Goal: Task Accomplishment & Management: Use online tool/utility

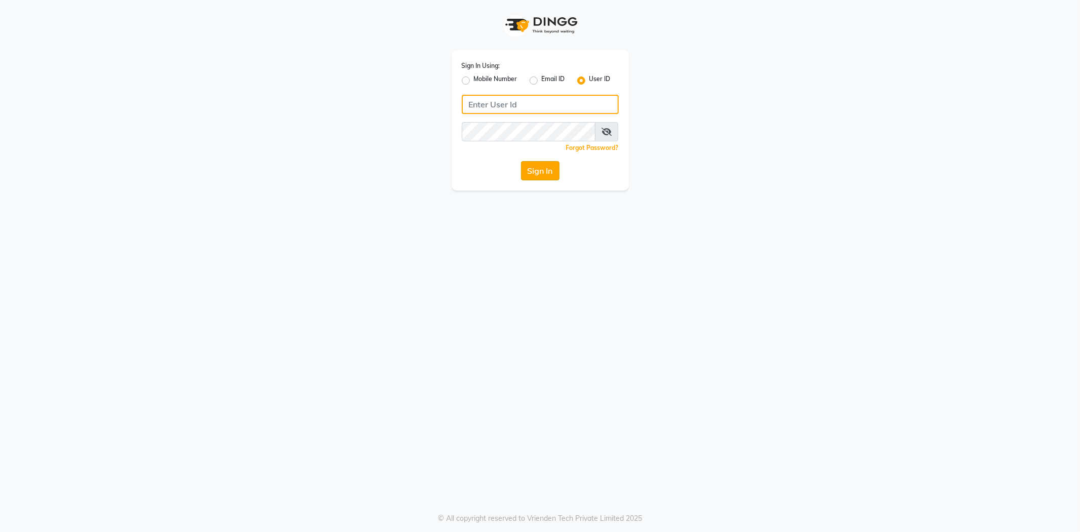
type input "e3852-01"
click at [542, 174] on button "Sign In" at bounding box center [540, 170] width 38 height 19
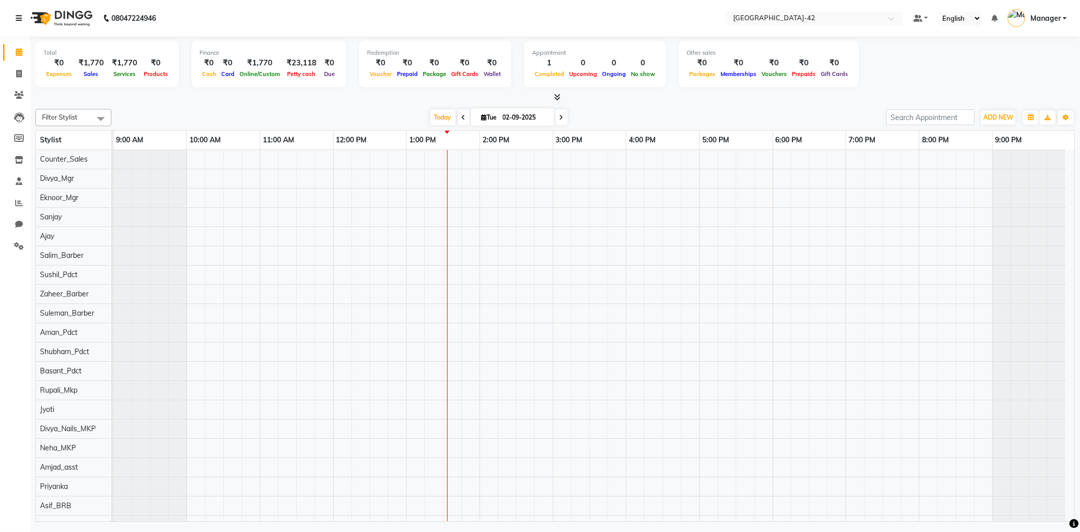
click at [16, 19] on icon at bounding box center [19, 18] width 6 height 7
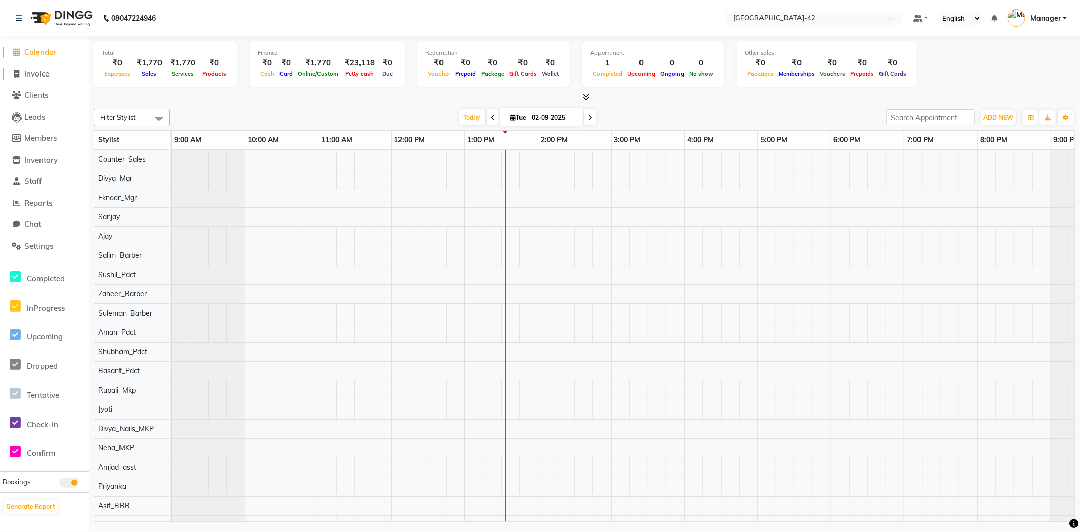
click at [39, 79] on link "Invoice" at bounding box center [45, 74] width 84 height 12
select select "8692"
select select "service"
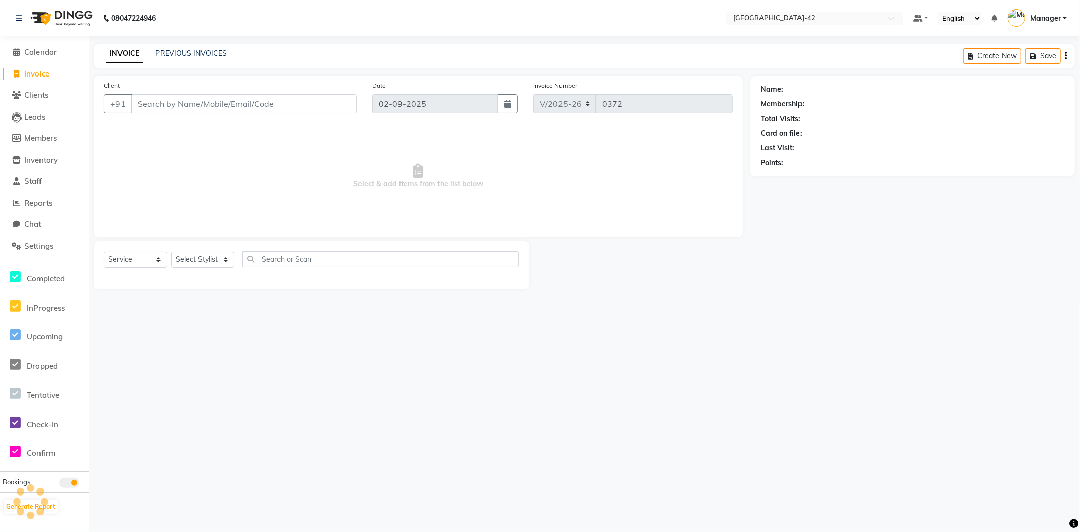
click at [168, 112] on input "Client" at bounding box center [244, 103] width 226 height 19
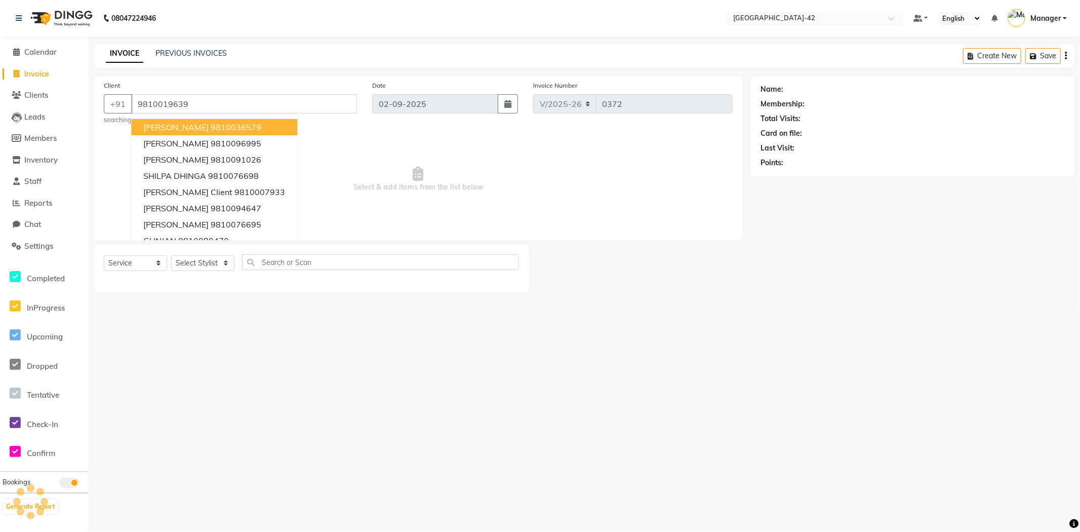
type input "9810019639"
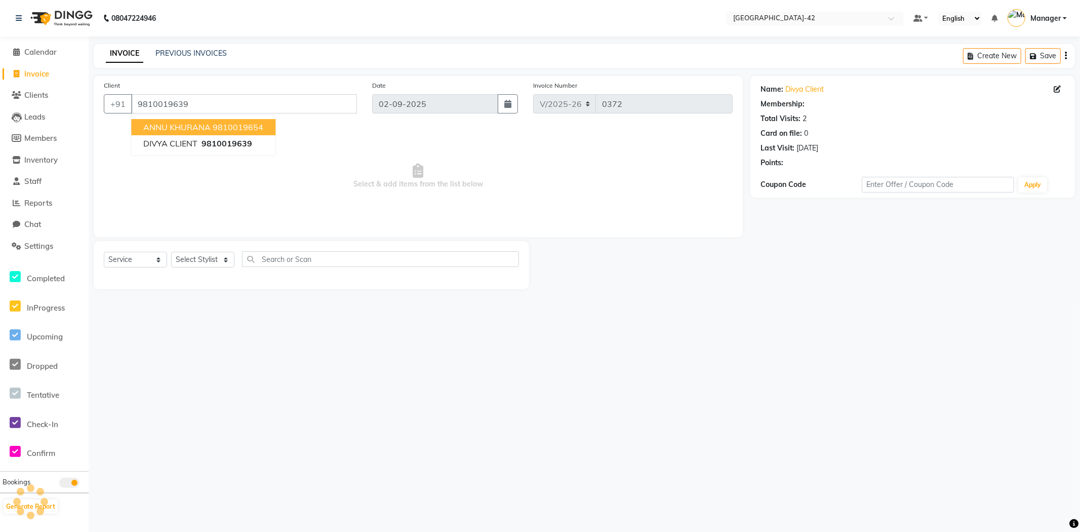
select select "1: Object"
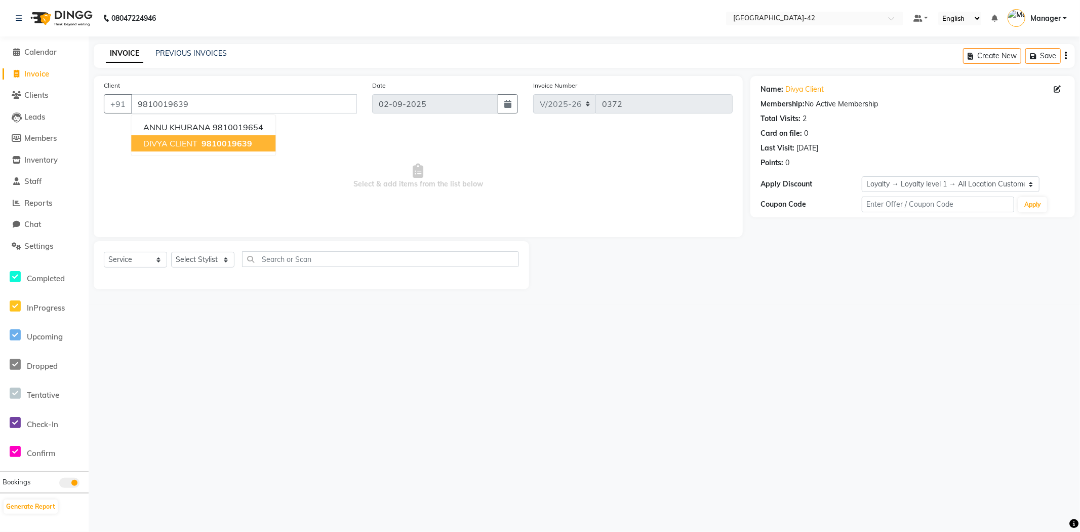
click at [172, 139] on span "DIVYA CLIENT" at bounding box center [170, 143] width 54 height 10
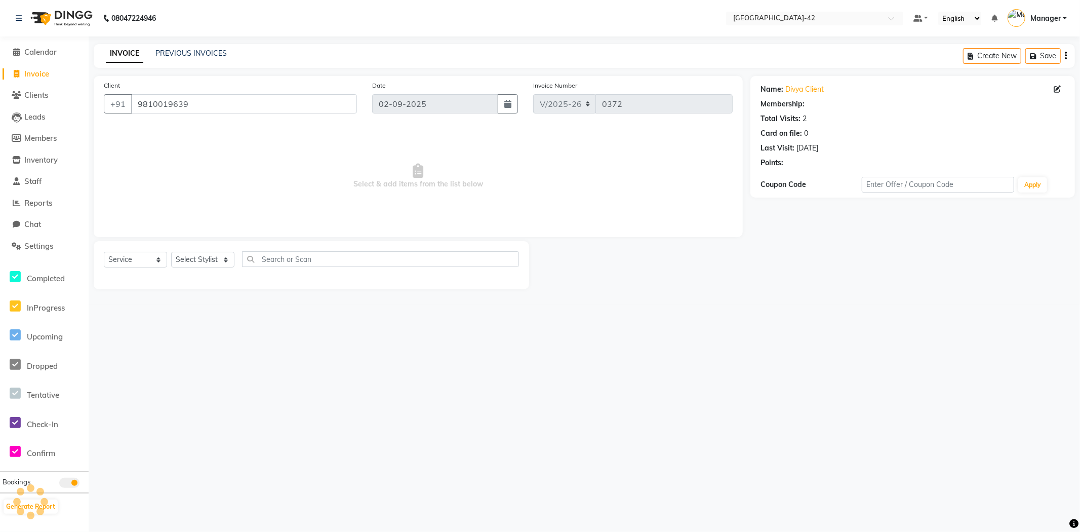
select select "1: Object"
click at [214, 262] on select "Select Stylist Ajay Aman_Pdct Amjad_asst Ankit_asst Asif_BRB Basant_Pdct Counte…" at bounding box center [202, 260] width 63 height 16
select select "87961"
click at [171, 252] on select "Select Stylist Ajay Aman_Pdct Amjad_asst Ankit_asst Asif_BRB Basant_Pdct Counte…" at bounding box center [202, 260] width 63 height 16
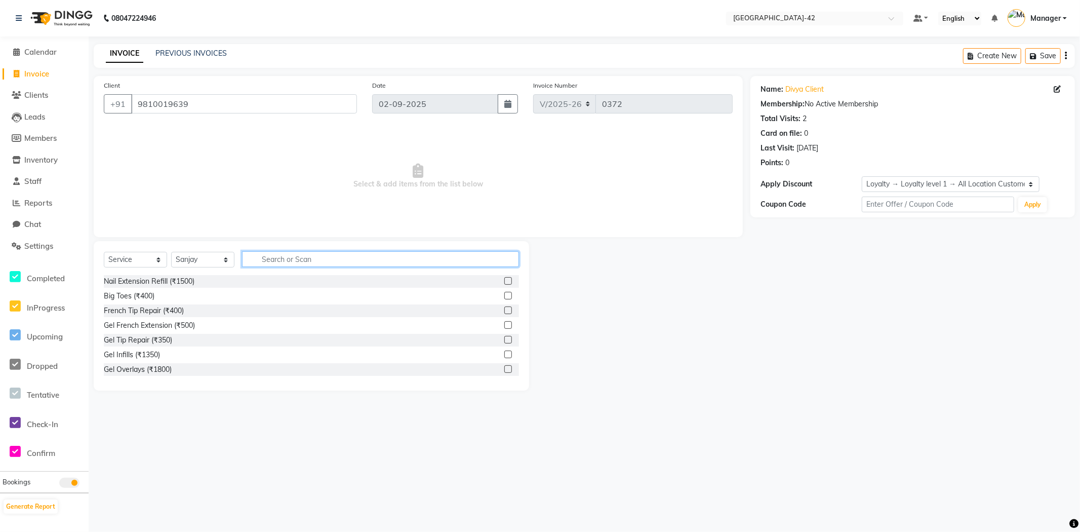
click at [271, 265] on input "text" at bounding box center [380, 259] width 277 height 16
type input "cut"
click at [156, 369] on div "Cr.Stylist Cut(F) (₹2000)" at bounding box center [142, 369] width 77 height 11
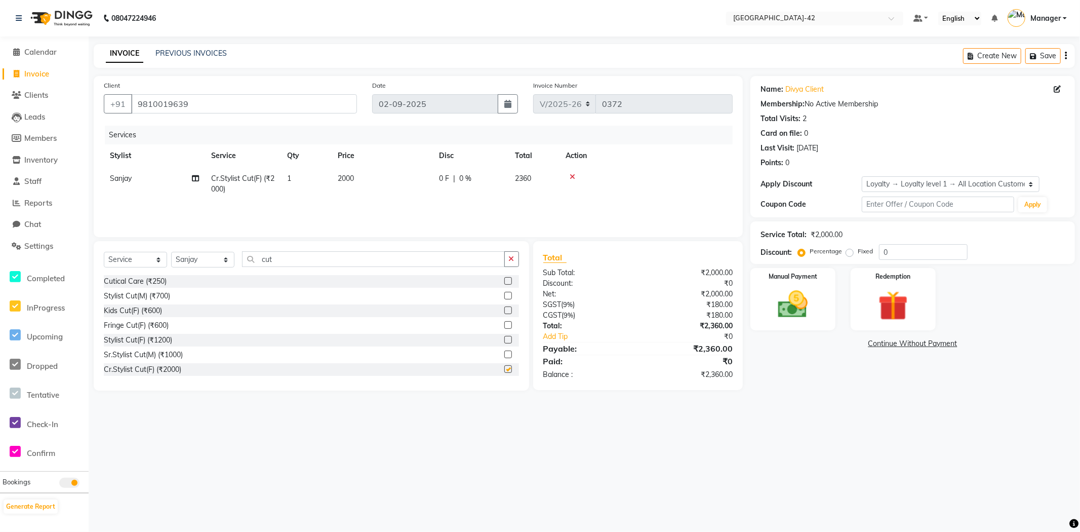
checkbox input "false"
click at [352, 183] on td "2000" at bounding box center [382, 183] width 101 height 33
select select "87961"
drag, startPoint x: 417, startPoint y: 186, endPoint x: 383, endPoint y: 197, distance: 35.4
click at [386, 191] on td "2000" at bounding box center [429, 186] width 101 height 38
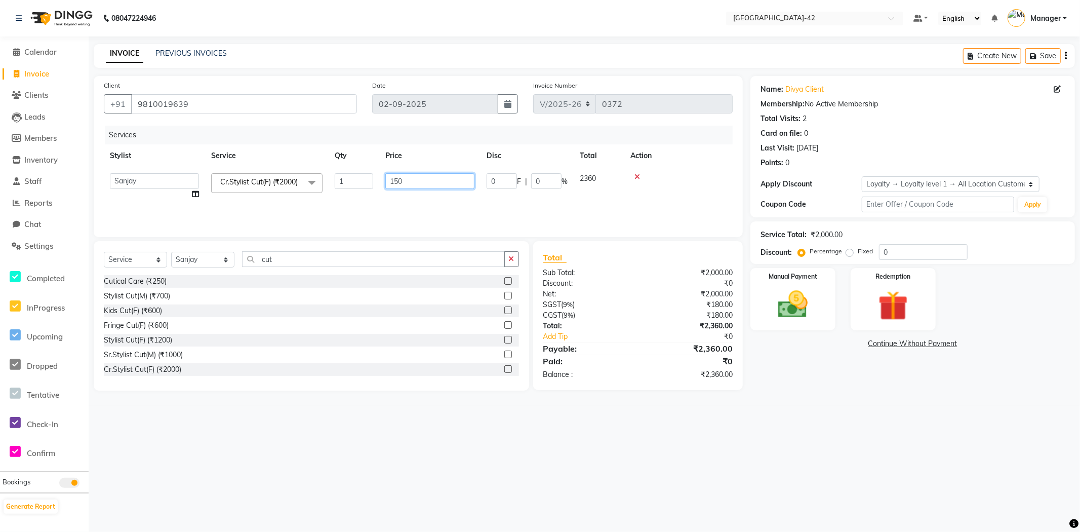
type input "1500"
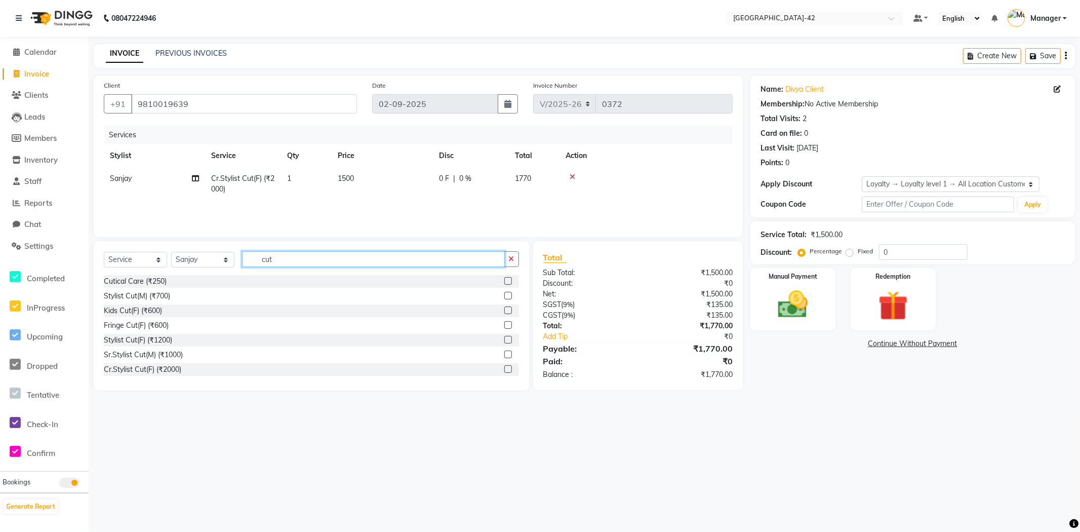
drag, startPoint x: 279, startPoint y: 256, endPoint x: 233, endPoint y: 262, distance: 46.0
click at [233, 262] on div "Select Service Product Membership Package Voucher Prepaid Gift Card Select Styl…" at bounding box center [311, 263] width 415 height 24
click at [228, 260] on select "Select Stylist Ajay Aman_Pdct Amjad_asst Ankit_asst Asif_BRB Basant_Pdct Counte…" at bounding box center [202, 260] width 63 height 16
select select "87975"
click at [171, 252] on select "Select Stylist Ajay Aman_Pdct Amjad_asst Ankit_asst Asif_BRB Basant_Pdct Counte…" at bounding box center [202, 260] width 63 height 16
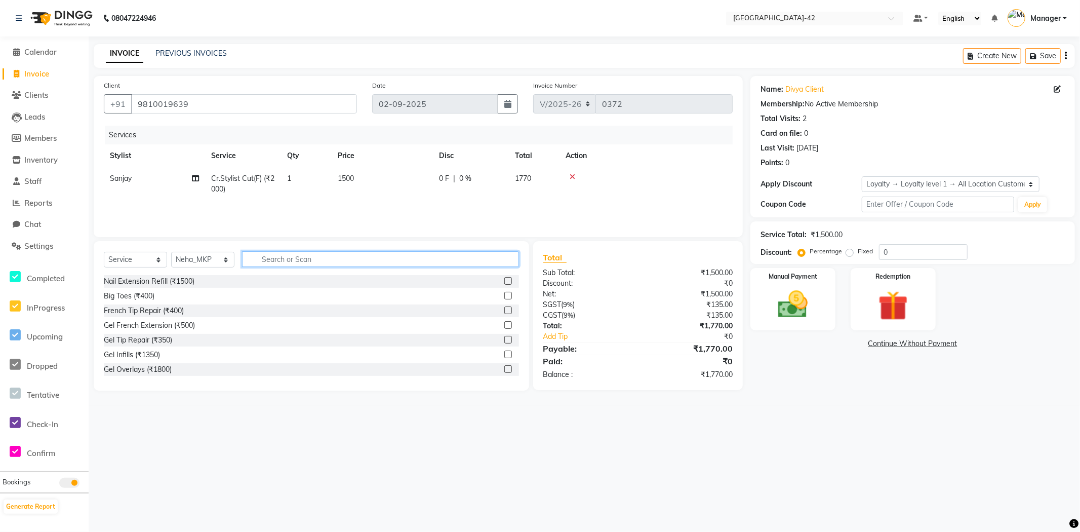
click at [302, 265] on input "text" at bounding box center [380, 259] width 277 height 16
click at [301, 264] on input "text" at bounding box center [380, 259] width 277 height 16
type input "eye"
click at [155, 304] on div "Eye Makeup (₹1250) Eyebrows & Upperlips (₹100) Eyebrows (₹200) Full Face with E…" at bounding box center [311, 325] width 415 height 101
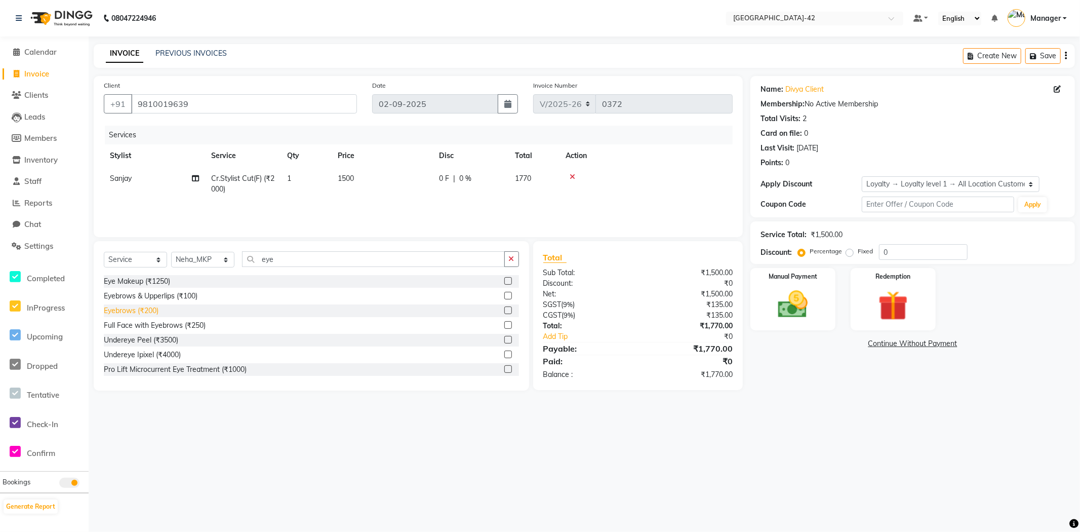
click at [154, 311] on div "Eyebrows (₹200)" at bounding box center [131, 310] width 55 height 11
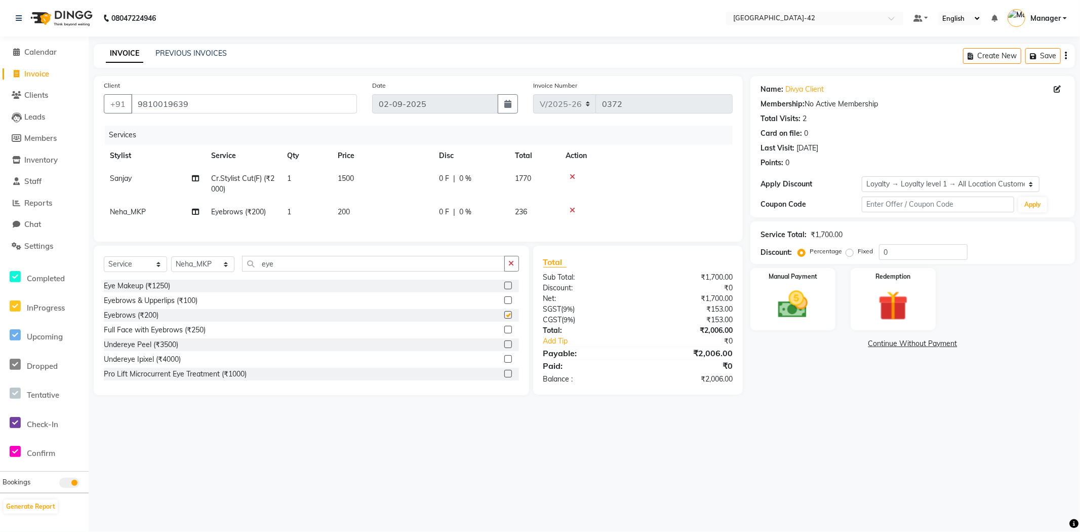
checkbox input "false"
drag, startPoint x: 350, startPoint y: 220, endPoint x: 352, endPoint y: 225, distance: 5.3
click at [351, 220] on td "200" at bounding box center [382, 212] width 101 height 23
select select "87975"
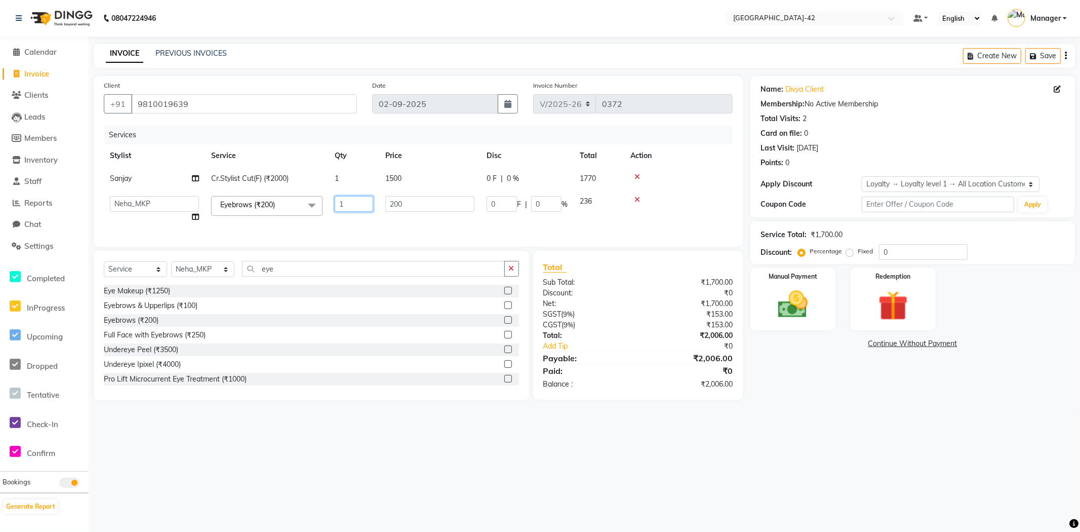
click at [373, 223] on td "1" at bounding box center [354, 209] width 51 height 38
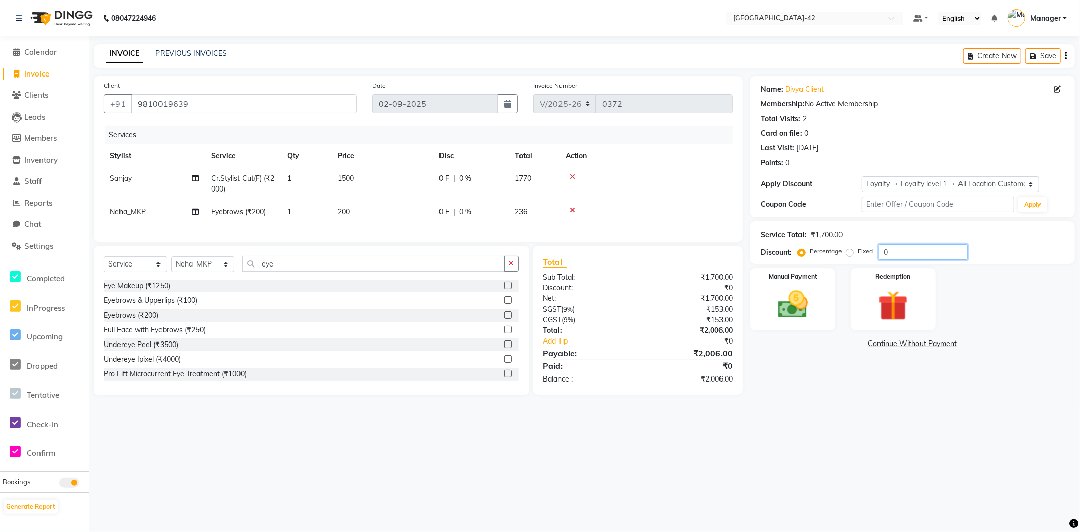
drag, startPoint x: 901, startPoint y: 252, endPoint x: 850, endPoint y: 264, distance: 52.0
click at [854, 262] on div "Service Total: ₹1,700.00 Discount: Percentage Fixed 0" at bounding box center [913, 242] width 325 height 43
type input "10"
drag, startPoint x: 777, startPoint y: 412, endPoint x: 780, endPoint y: 387, distance: 25.5
click at [777, 405] on div "Name: [PERSON_NAME] Client Membership: No Active Membership Total Visits: 2 Car…" at bounding box center [917, 240] width 332 height 329
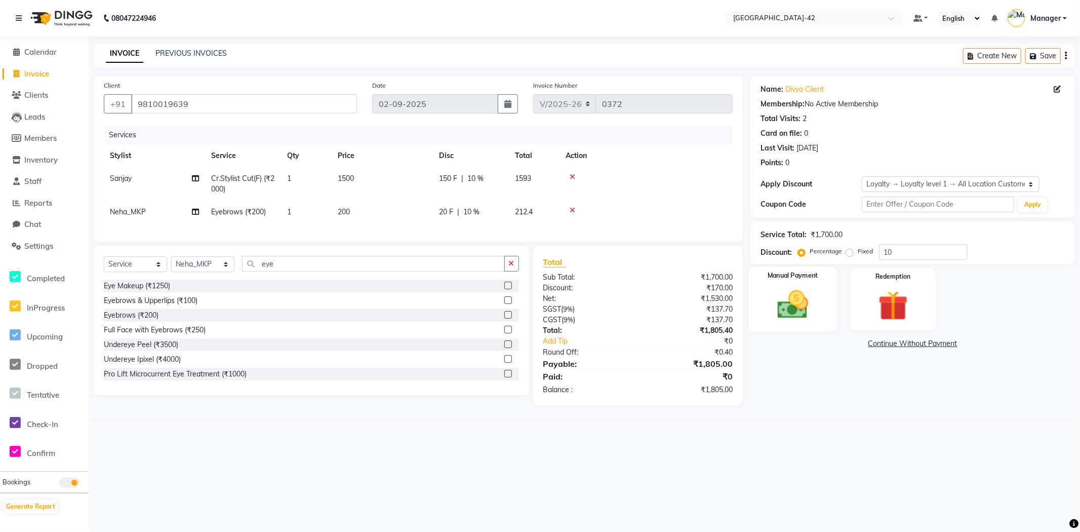
click at [796, 326] on div "Manual Payment" at bounding box center [793, 299] width 88 height 65
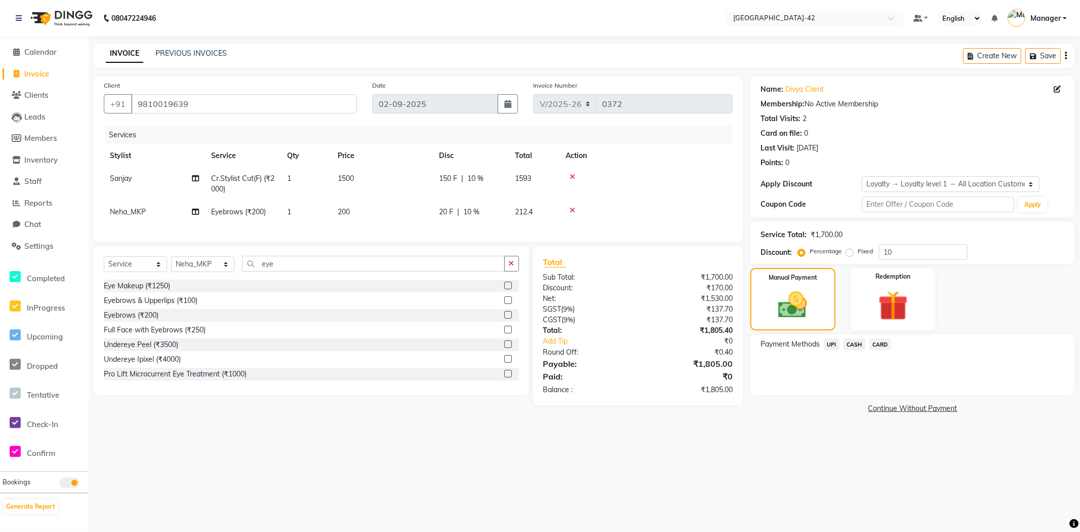
click at [855, 346] on span "CASH" at bounding box center [855, 344] width 22 height 12
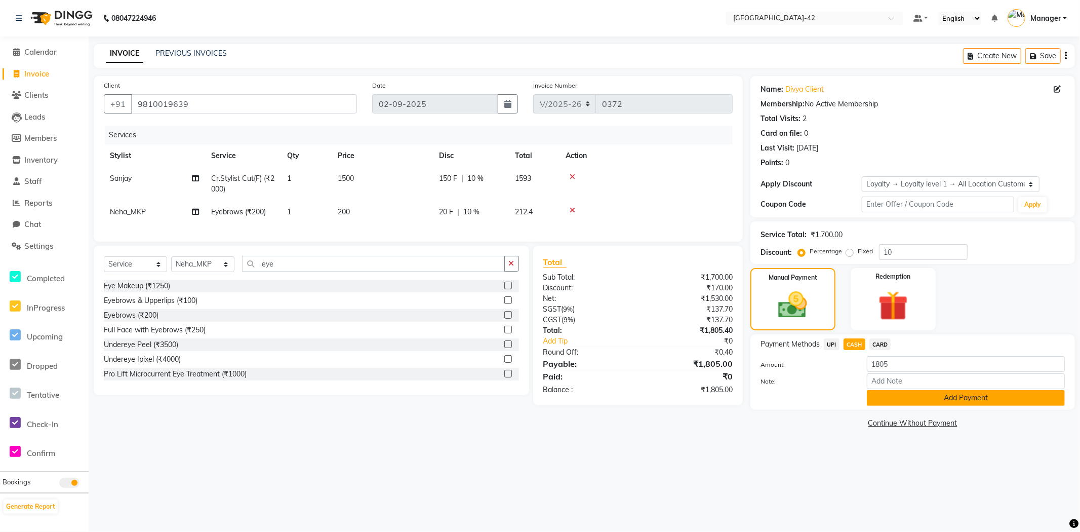
click at [893, 402] on button "Add Payment" at bounding box center [966, 398] width 198 height 16
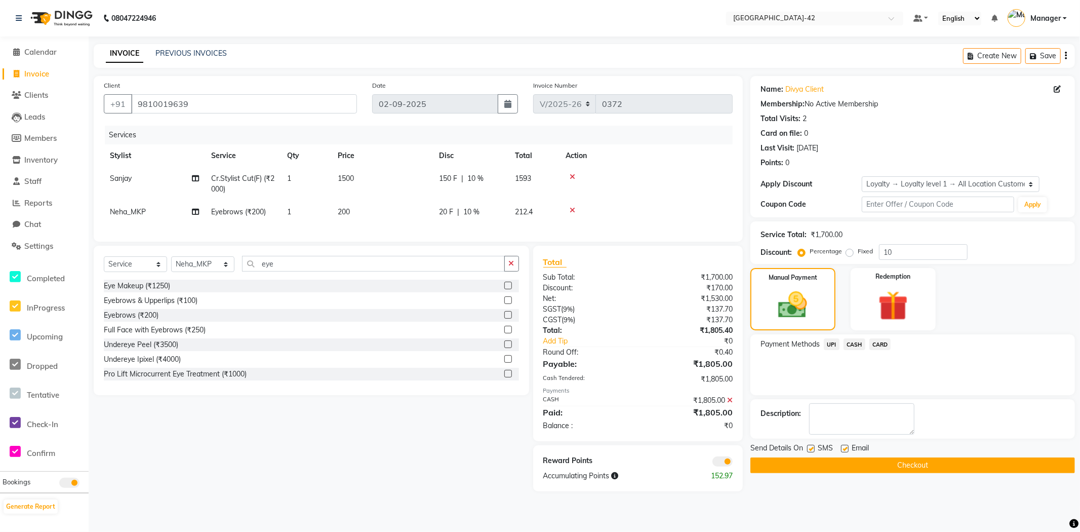
click at [721, 466] on span at bounding box center [723, 461] width 20 height 10
click at [733, 463] on input "checkbox" at bounding box center [733, 463] width 0 height 0
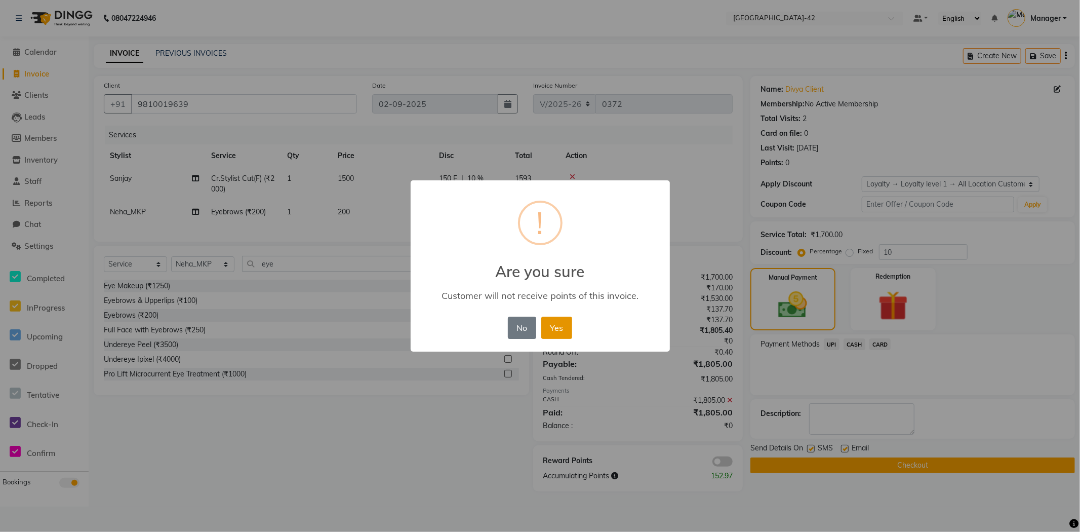
click at [563, 331] on button "Yes" at bounding box center [556, 328] width 31 height 22
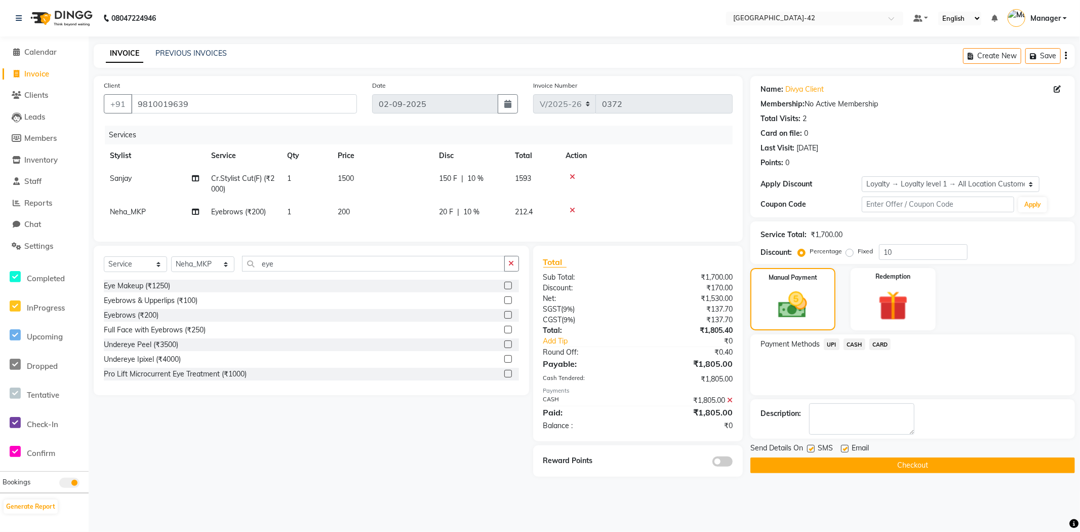
click at [918, 455] on div "Send Details On SMS Email" at bounding box center [913, 449] width 325 height 13
click at [917, 462] on button "Checkout" at bounding box center [913, 465] width 325 height 16
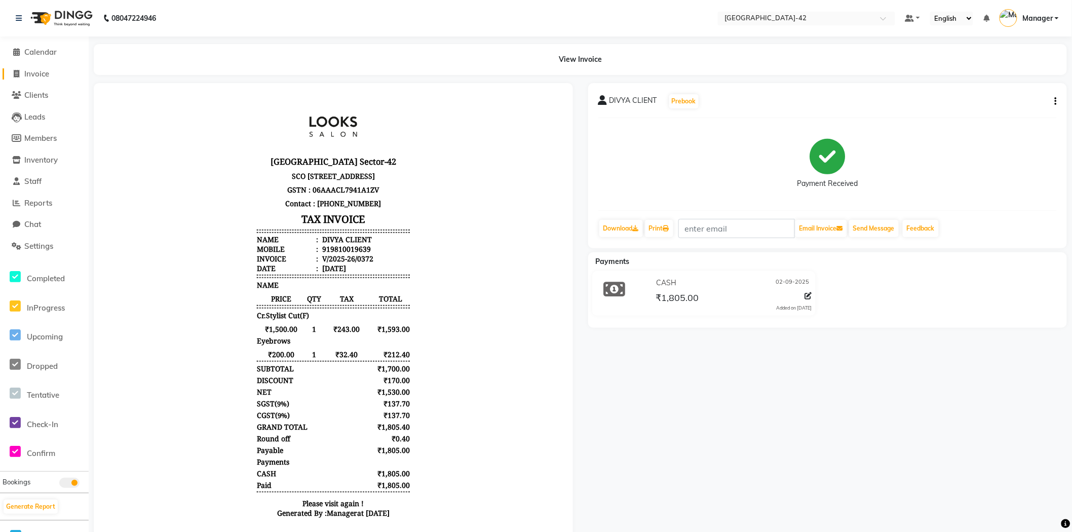
click at [53, 74] on link "Invoice" at bounding box center [45, 74] width 84 height 12
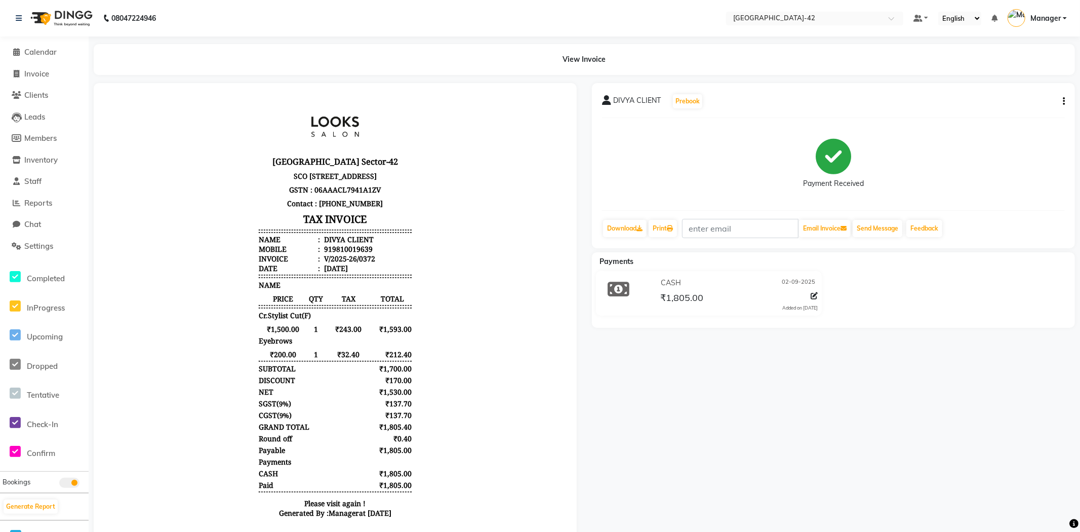
select select "8692"
select select "service"
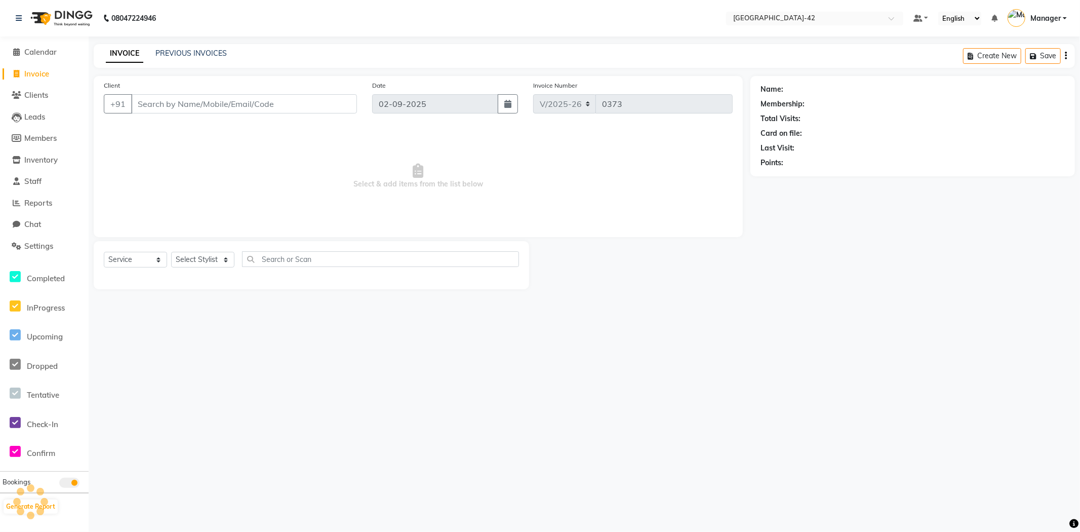
click at [224, 103] on input "Client" at bounding box center [244, 103] width 226 height 19
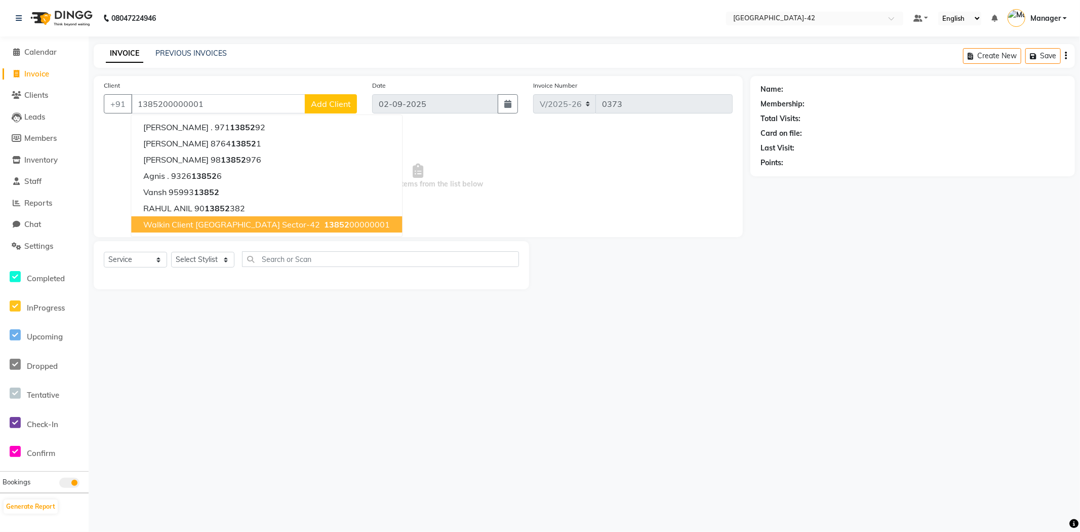
type input "1385200000001"
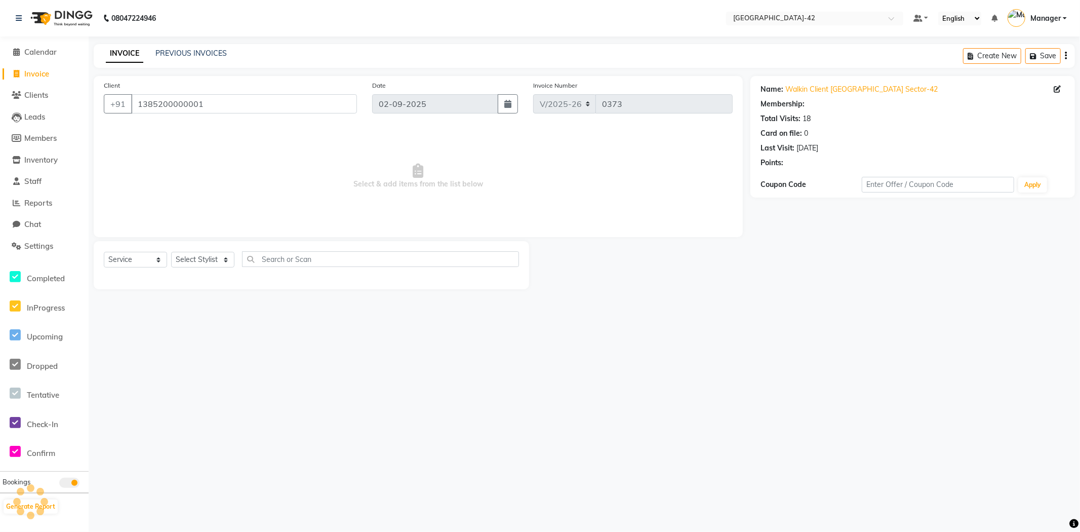
select select "1: Object"
click at [203, 264] on select "Select Stylist Ajay Aman_Pdct Amjad_asst Ankit_asst Asif_BRB Basant_Pdct Counte…" at bounding box center [202, 260] width 63 height 16
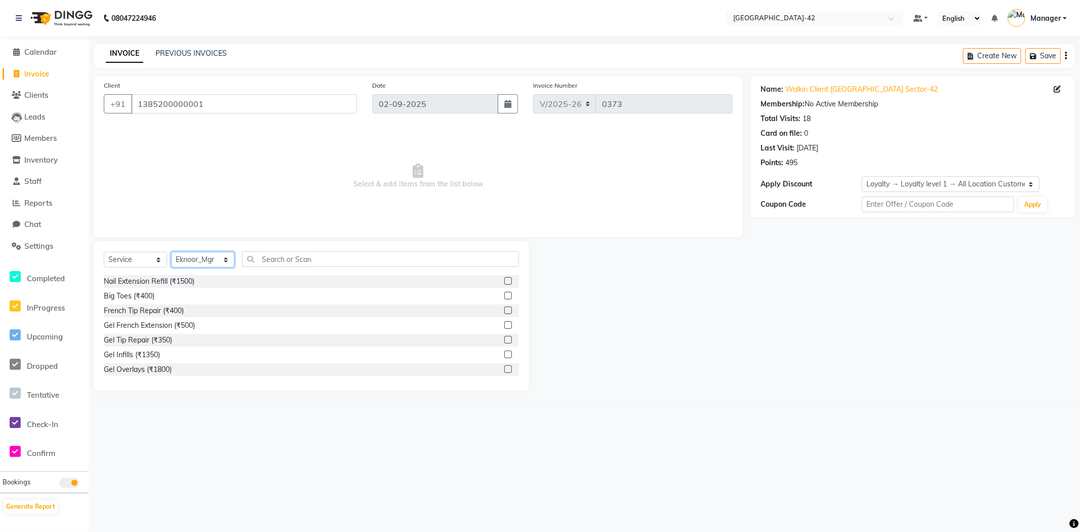
click at [217, 265] on select "Select Stylist Ajay Aman_Pdct Amjad_asst Ankit_asst Asif_BRB Basant_Pdct Counte…" at bounding box center [202, 260] width 63 height 16
click at [226, 262] on select "Select Stylist Ajay Aman_Pdct Amjad_asst Ankit_asst Asif_BRB Basant_Pdct Counte…" at bounding box center [202, 260] width 63 height 16
select select "87975"
click at [171, 252] on select "Select Stylist Ajay Aman_Pdct Amjad_asst Ankit_asst Asif_BRB Basant_Pdct Counte…" at bounding box center [202, 260] width 63 height 16
click at [311, 266] on input "text" at bounding box center [380, 259] width 277 height 16
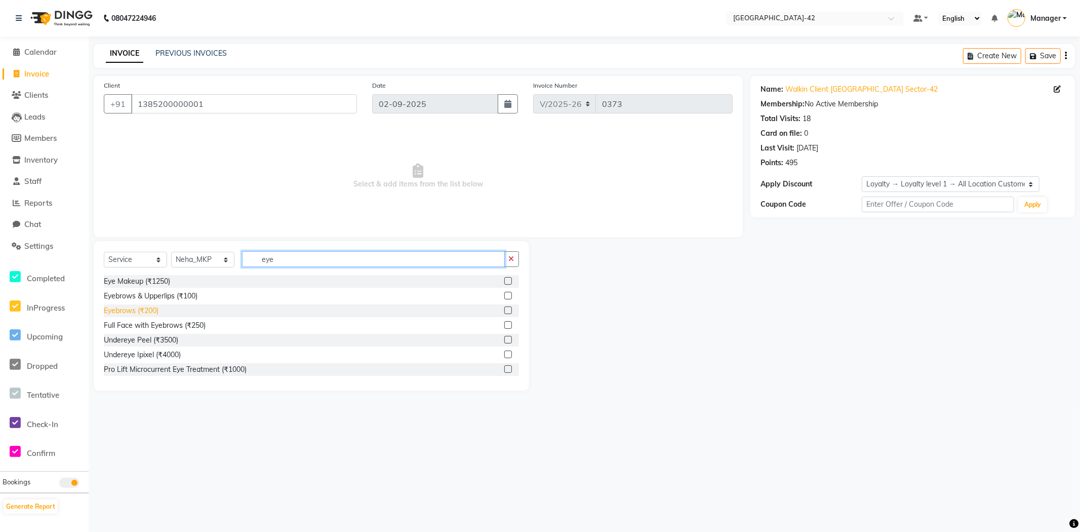
type input "eye"
click at [154, 313] on div "Eyebrows (₹200)" at bounding box center [131, 310] width 55 height 11
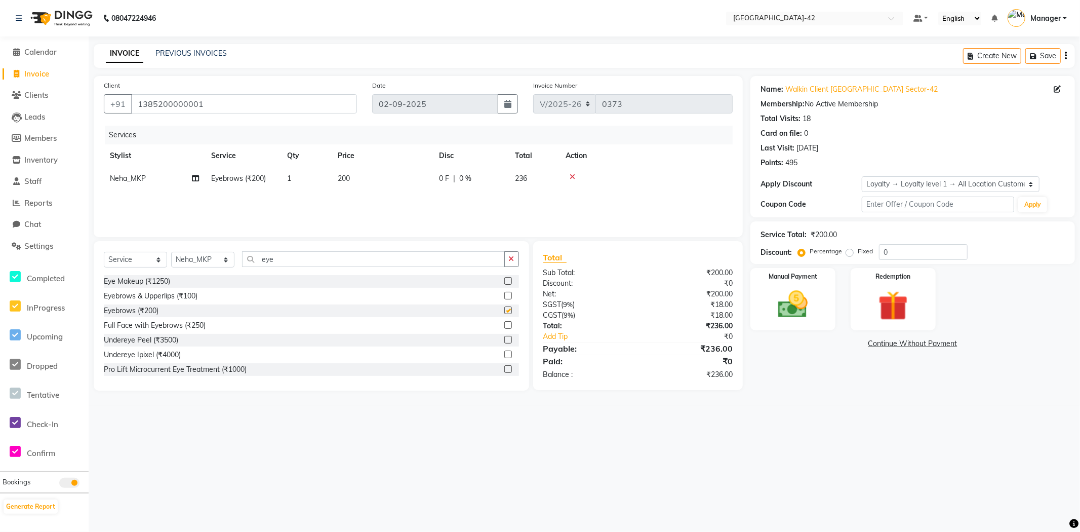
checkbox input "false"
click at [372, 194] on div "Services Stylist Service Qty Price Disc Total Action Neha_MKP Eyebrows (₹200) 1…" at bounding box center [418, 176] width 629 height 101
click at [797, 307] on img at bounding box center [793, 305] width 51 height 36
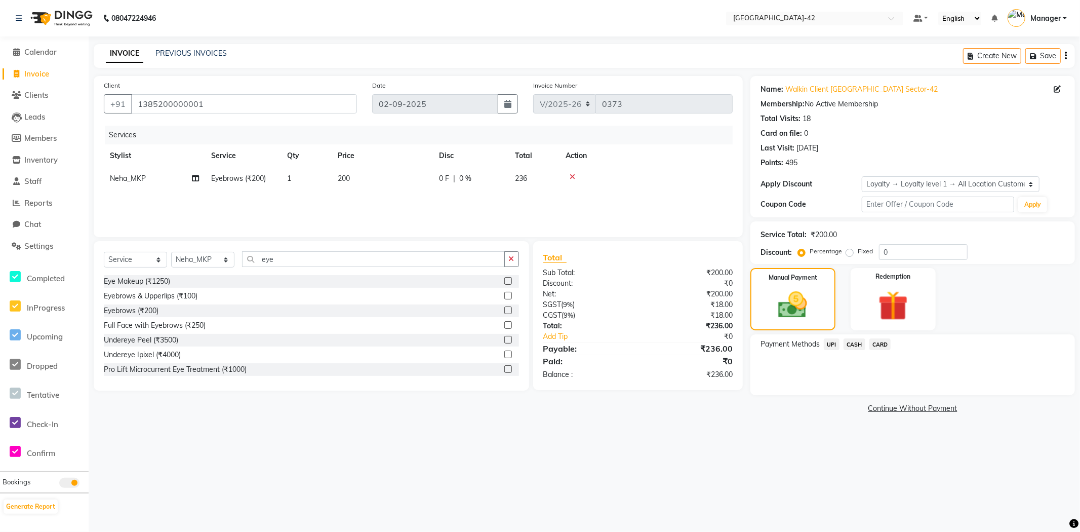
click at [818, 343] on span "Payment Methods" at bounding box center [790, 344] width 59 height 11
click at [833, 346] on span "UPI" at bounding box center [832, 344] width 16 height 12
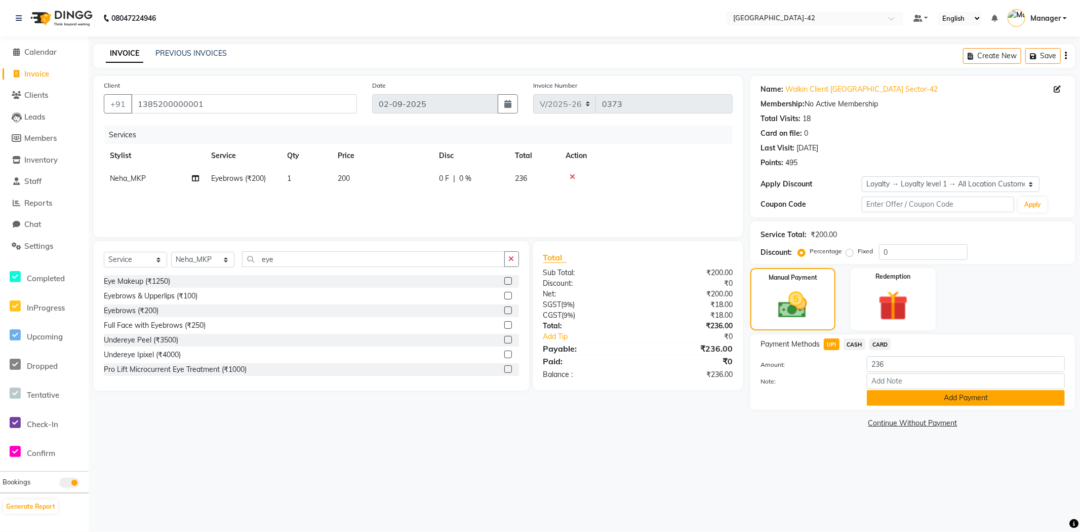
click at [894, 400] on button "Add Payment" at bounding box center [966, 398] width 198 height 16
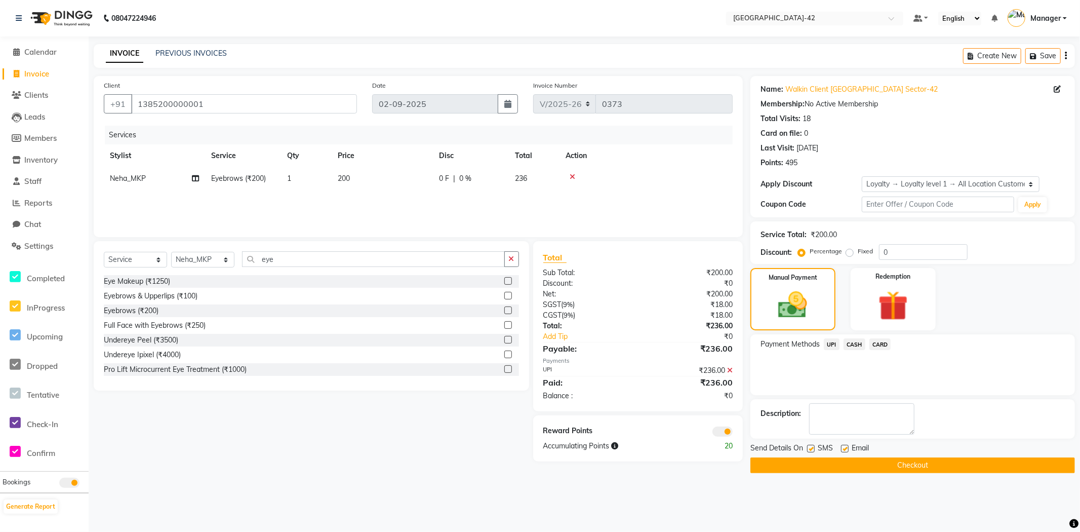
click at [720, 431] on span at bounding box center [723, 431] width 20 height 10
click at [733, 433] on input "checkbox" at bounding box center [733, 433] width 0 height 0
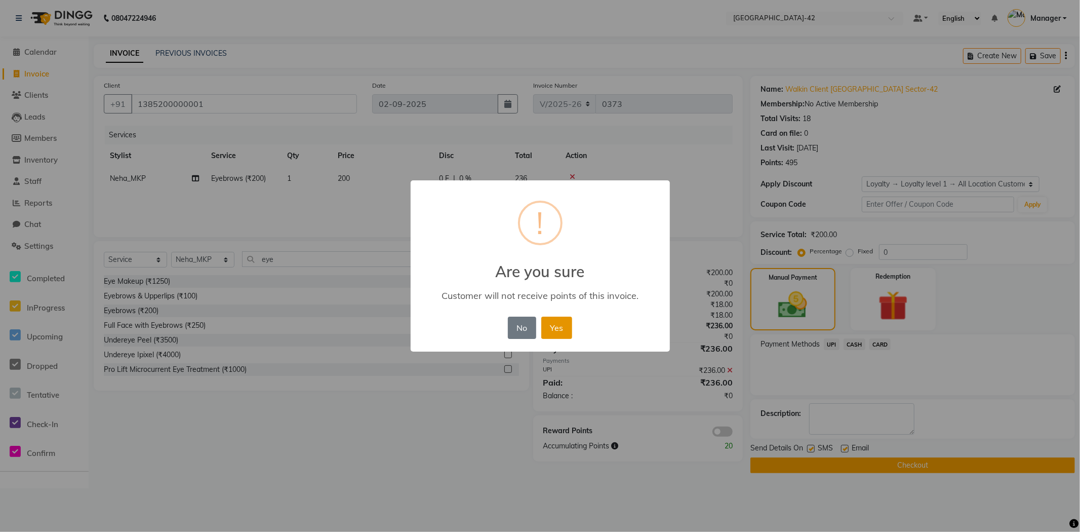
click at [565, 332] on button "Yes" at bounding box center [556, 328] width 31 height 22
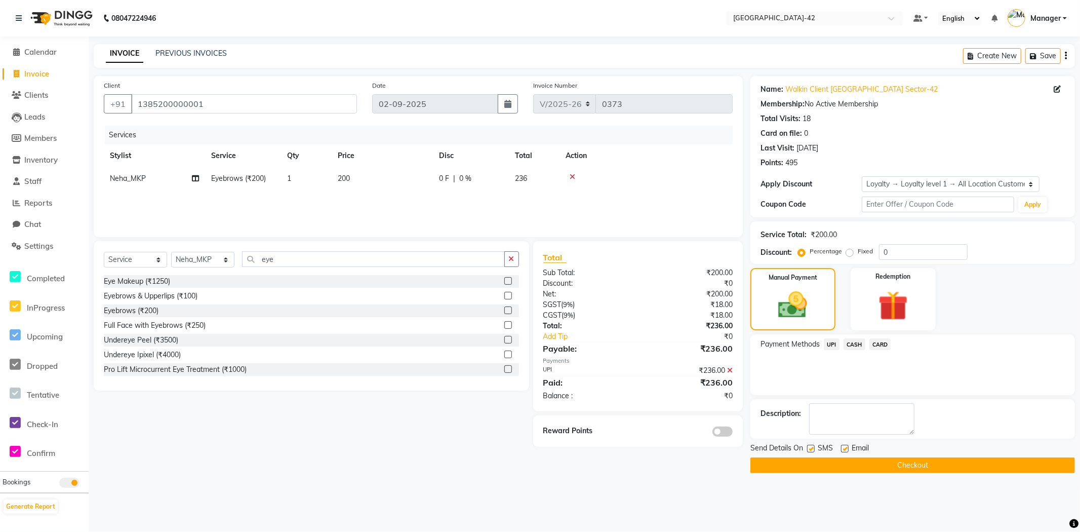
click at [973, 474] on main "INVOICE PREVIOUS INVOICES Create New Save Client [PHONE_NUMBER] Date [DATE] Inv…" at bounding box center [585, 266] width 992 height 444
click at [974, 463] on button "Checkout" at bounding box center [913, 465] width 325 height 16
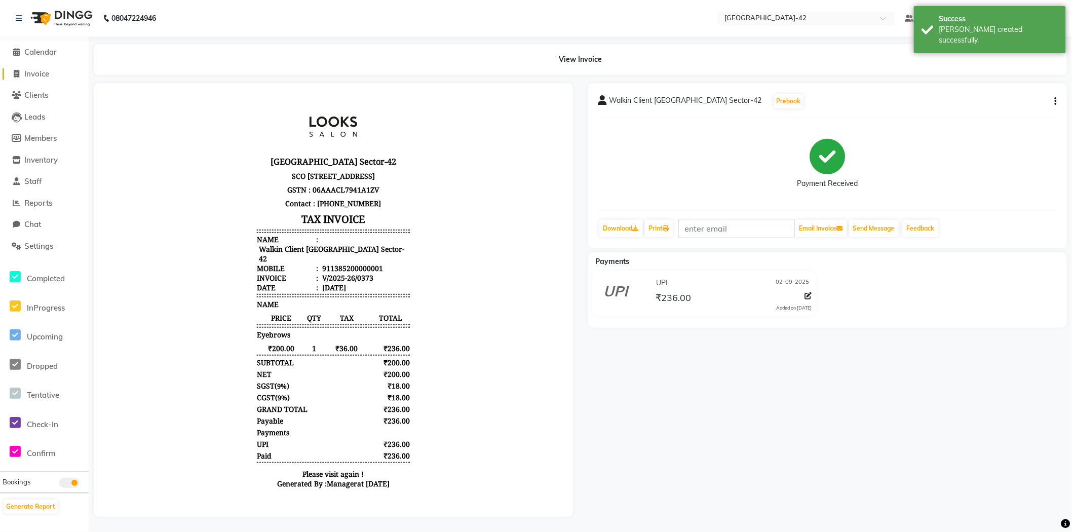
click at [37, 77] on span "Invoice" at bounding box center [36, 74] width 25 height 10
select select "service"
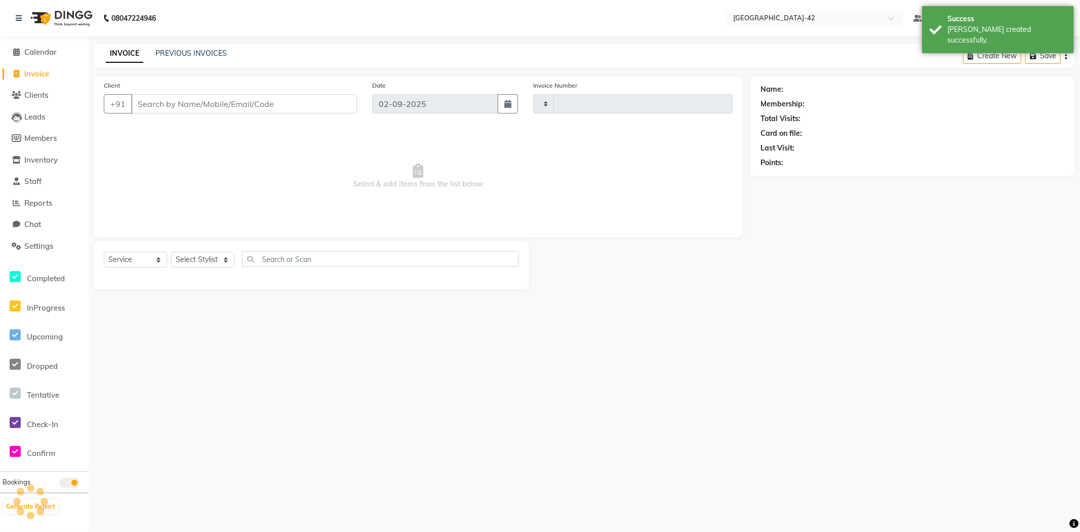
type input "0374"
select select "8692"
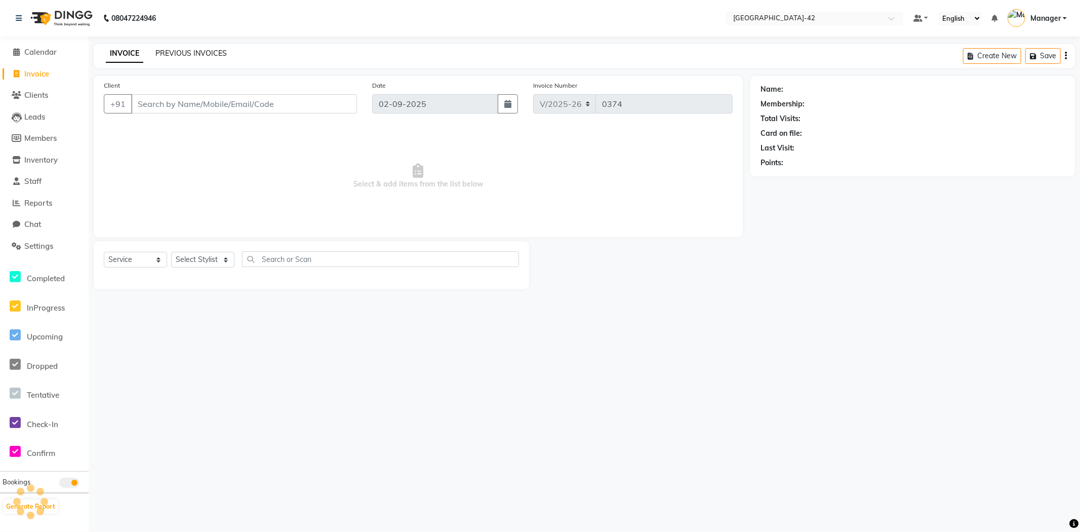
click at [203, 56] on link "PREVIOUS INVOICES" at bounding box center [190, 53] width 71 height 9
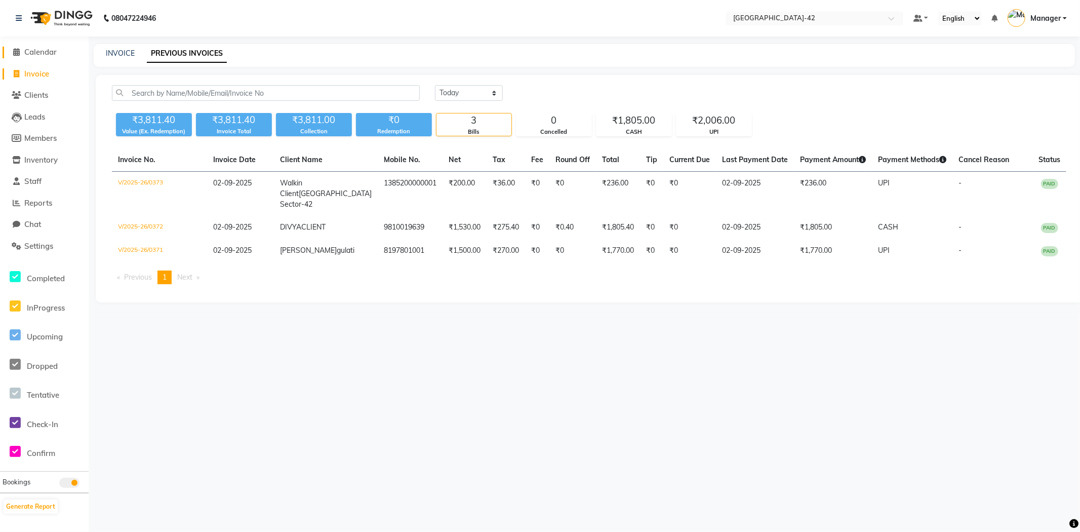
click at [51, 55] on span "Calendar" at bounding box center [40, 52] width 32 height 10
